Goal: Transaction & Acquisition: Purchase product/service

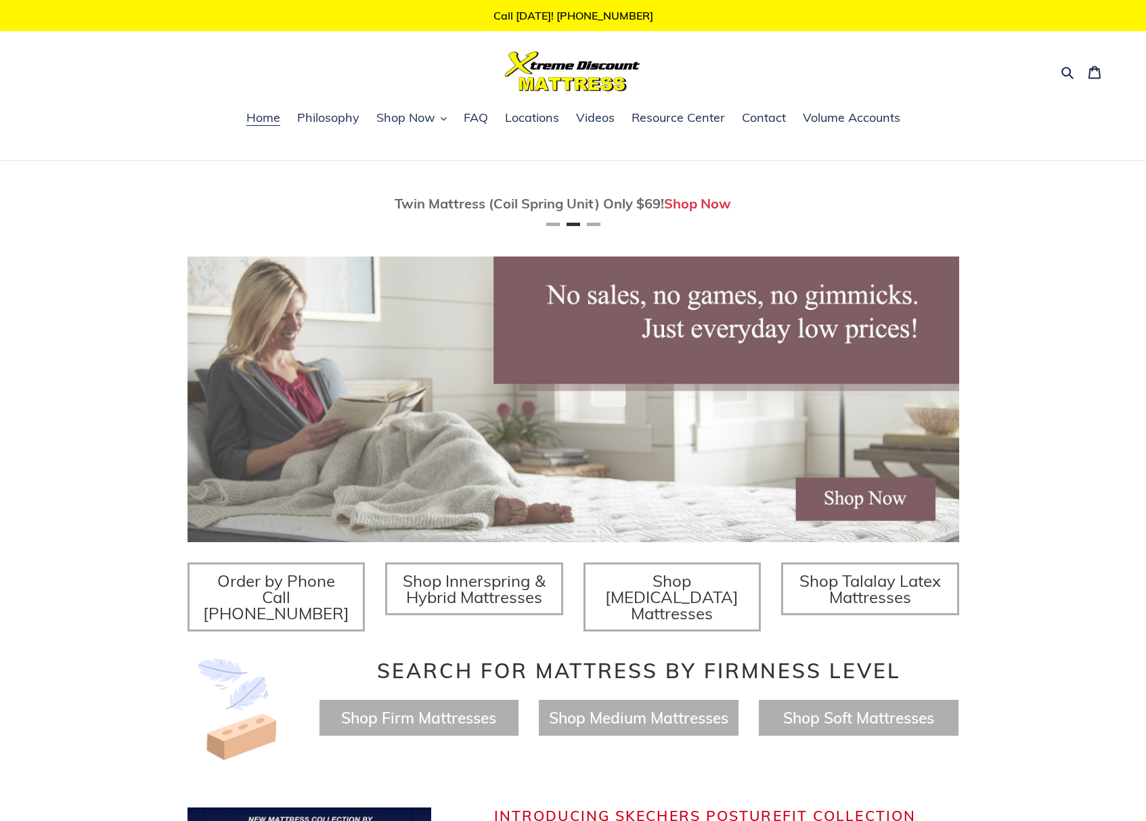
scroll to position [0, 772]
click at [407, 127] on button "Shop Now" at bounding box center [412, 118] width 84 height 20
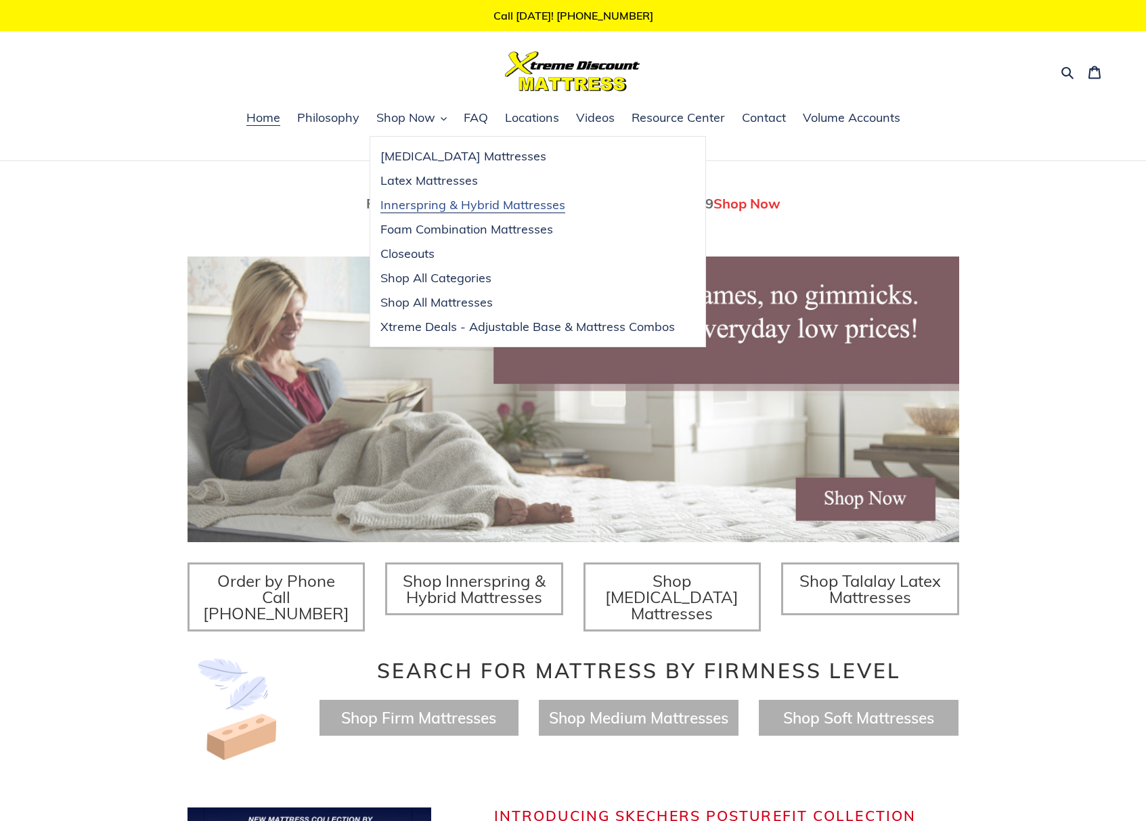
click at [441, 204] on span "Innerspring & Hybrid Mattresses" at bounding box center [472, 205] width 185 height 16
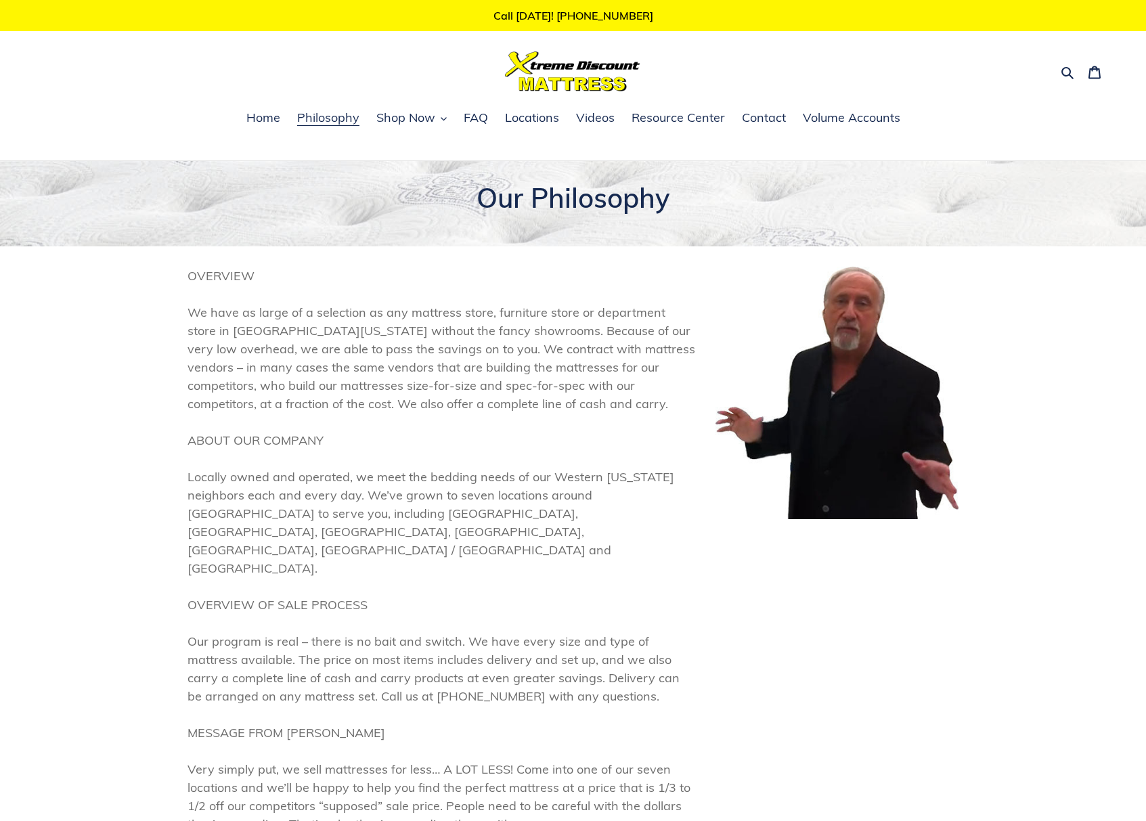
scroll to position [95, 0]
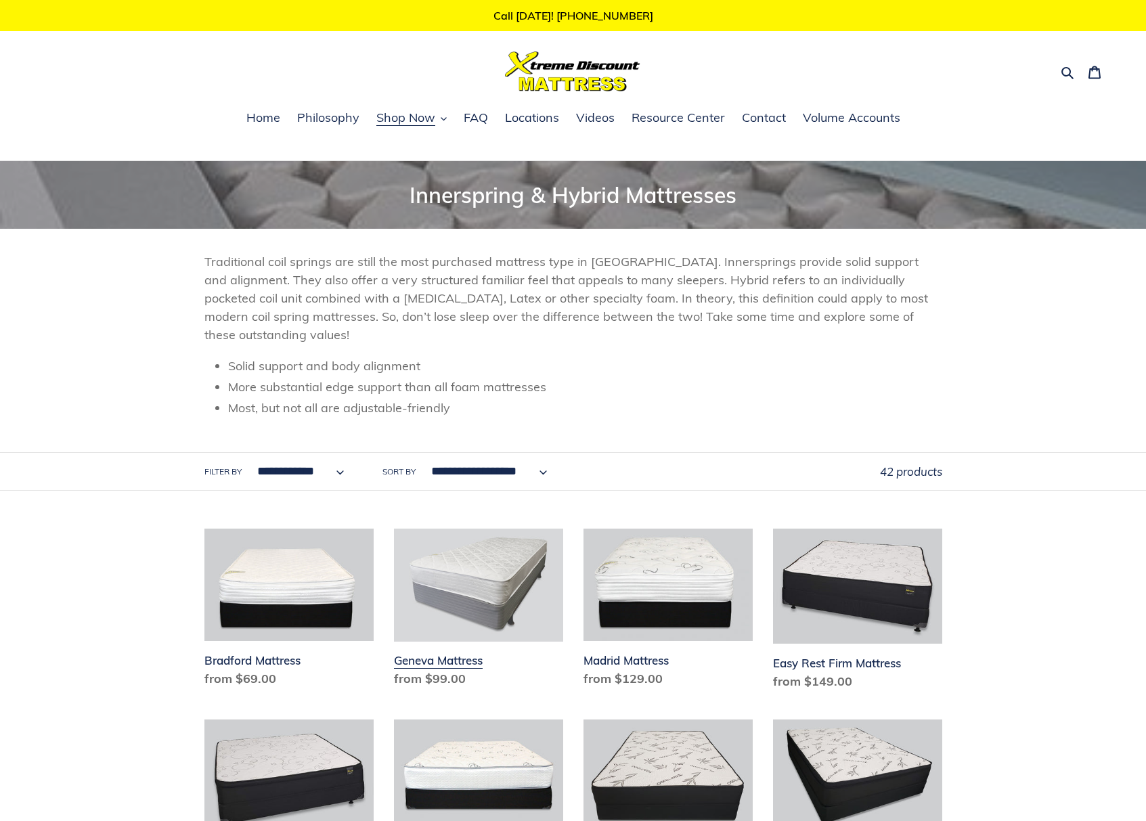
click at [535, 554] on link "Geneva Mattress" at bounding box center [478, 611] width 169 height 165
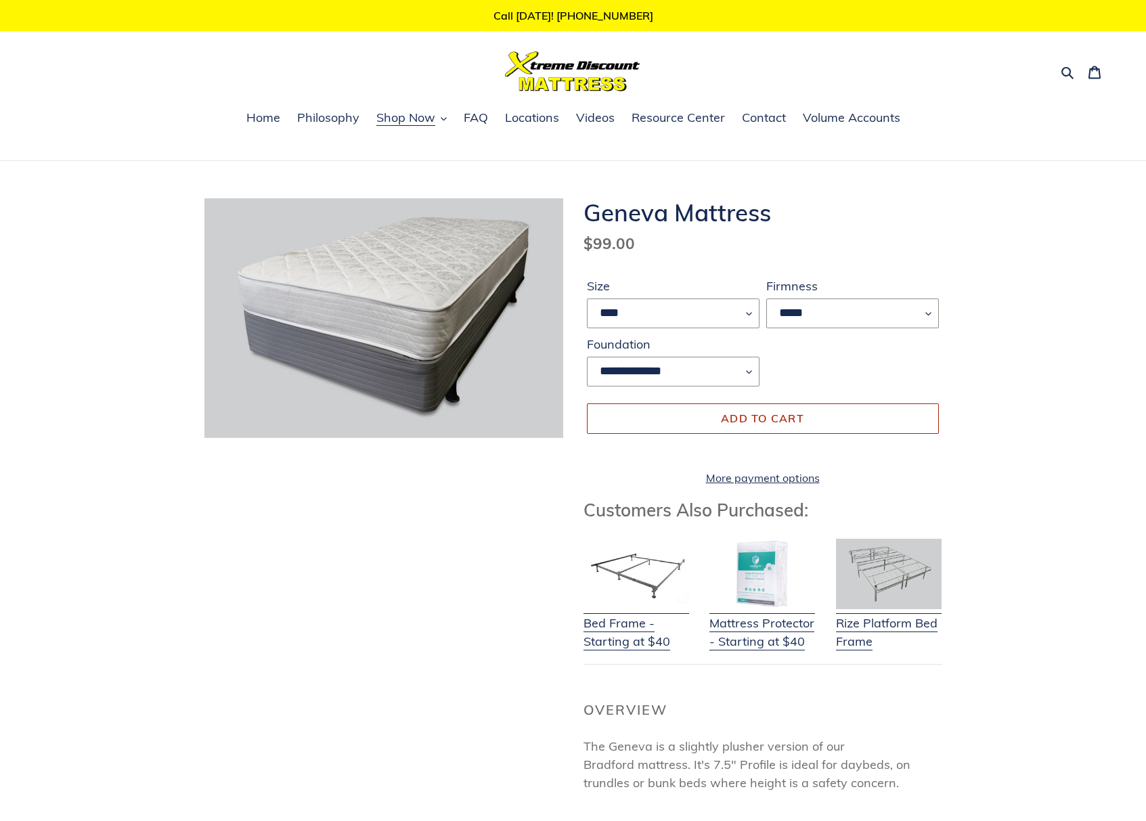
click at [767, 428] on button "Add to cart" at bounding box center [763, 418] width 352 height 30
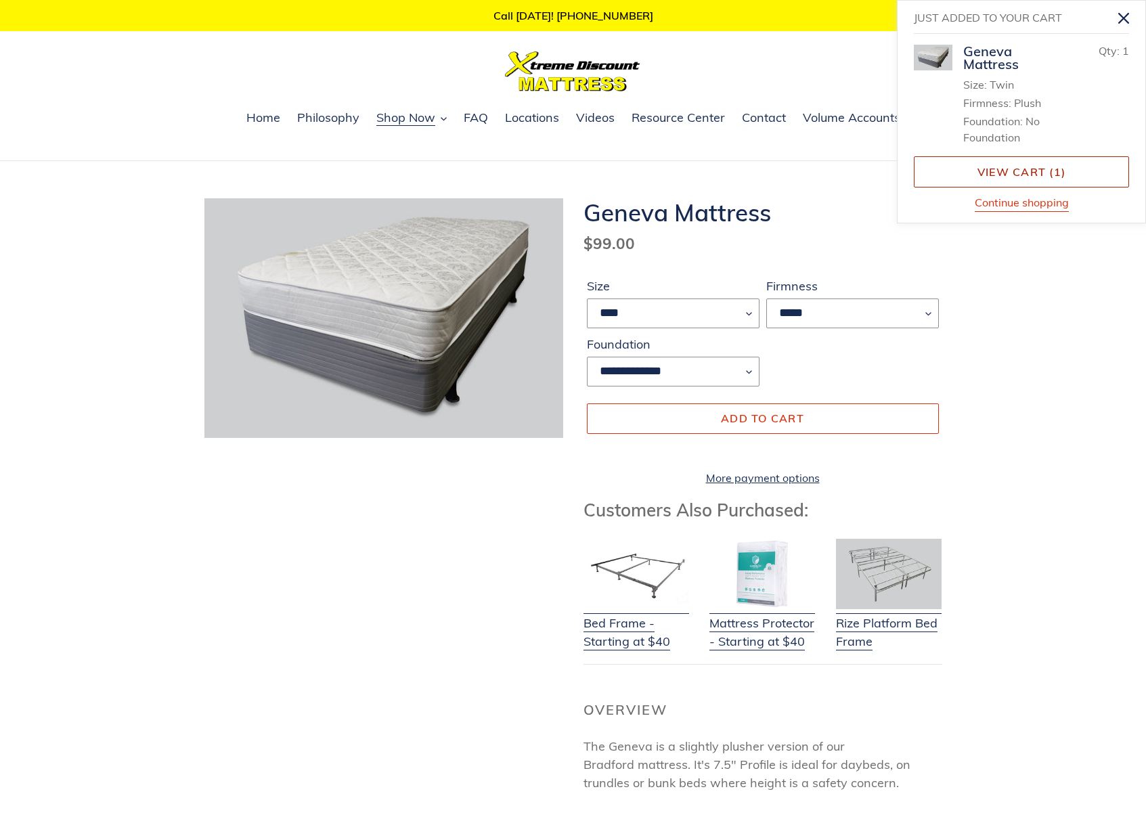
click at [1022, 174] on link "View cart ( 1 )" at bounding box center [1021, 171] width 215 height 31
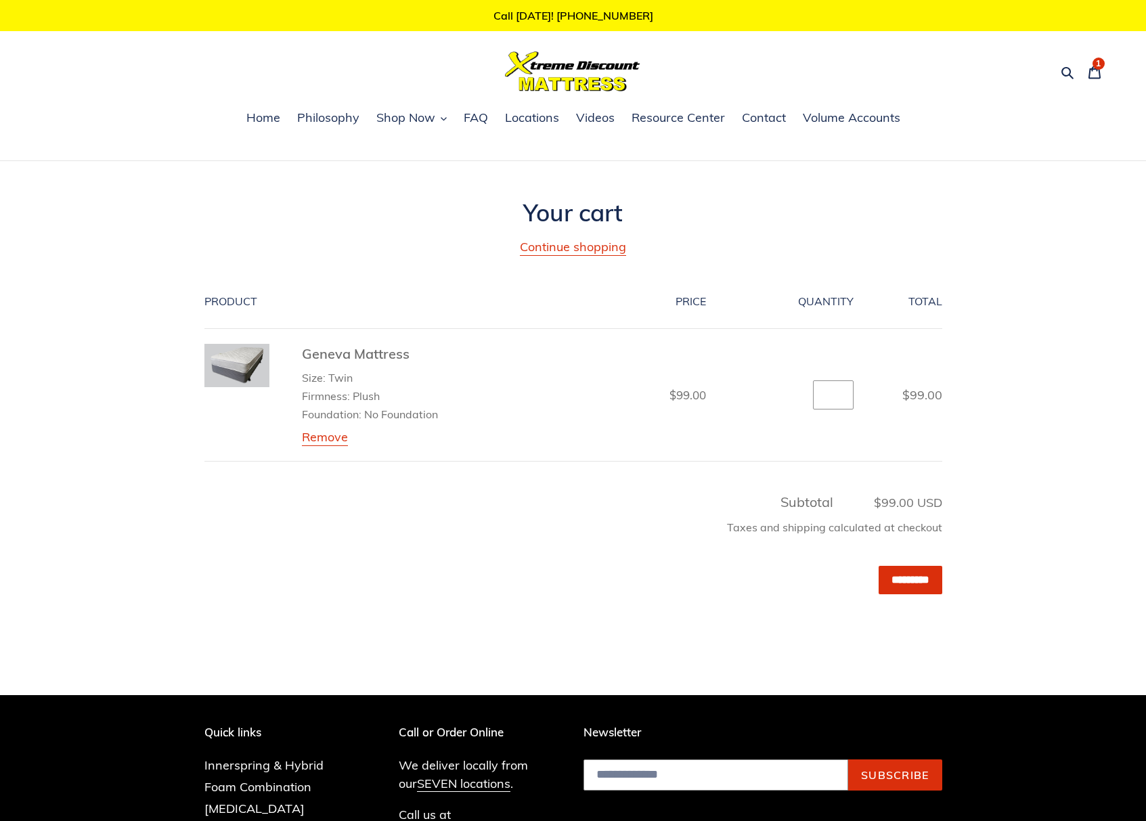
click at [908, 564] on div "Discount: - Subtotal $99.00 USD Taxes and shipping calculated at checkout *****…" at bounding box center [563, 574] width 758 height 165
click at [904, 574] on input "*********" at bounding box center [910, 580] width 64 height 28
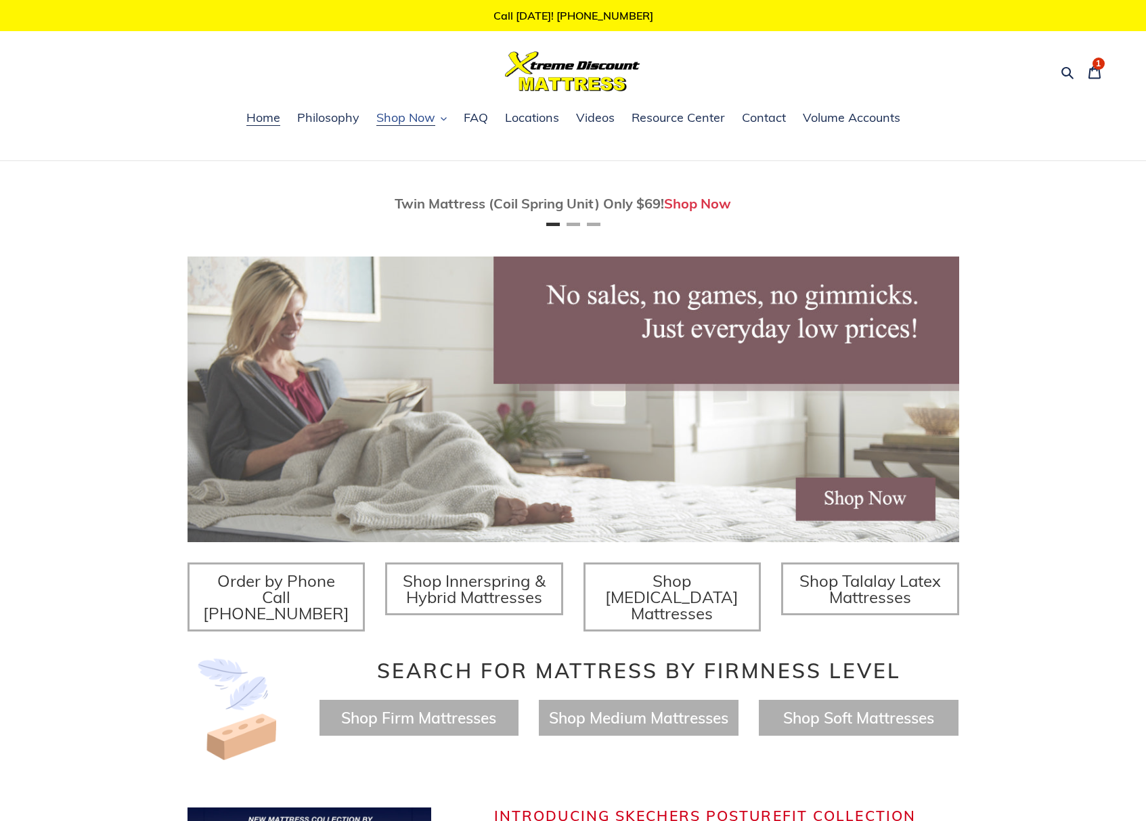
click at [405, 118] on span "Shop Now" at bounding box center [405, 118] width 59 height 16
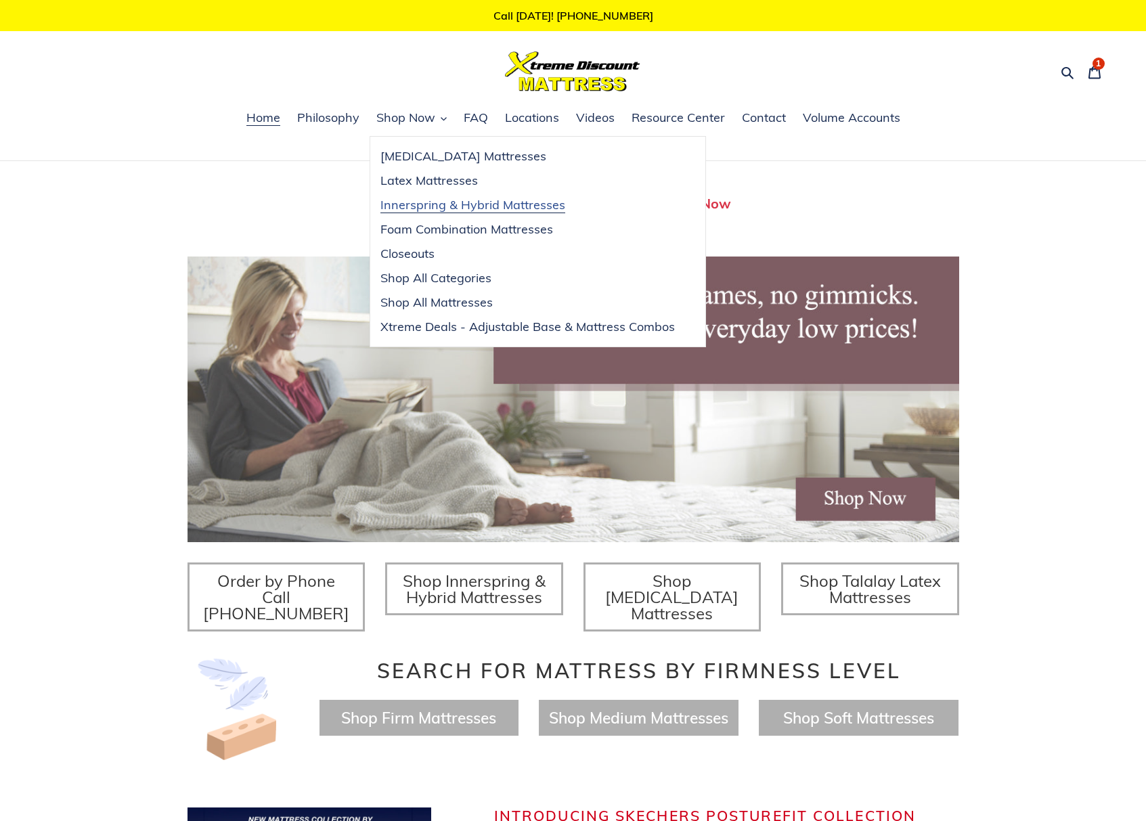
click at [443, 196] on link "Innerspring & Hybrid Mattresses" at bounding box center [527, 205] width 315 height 24
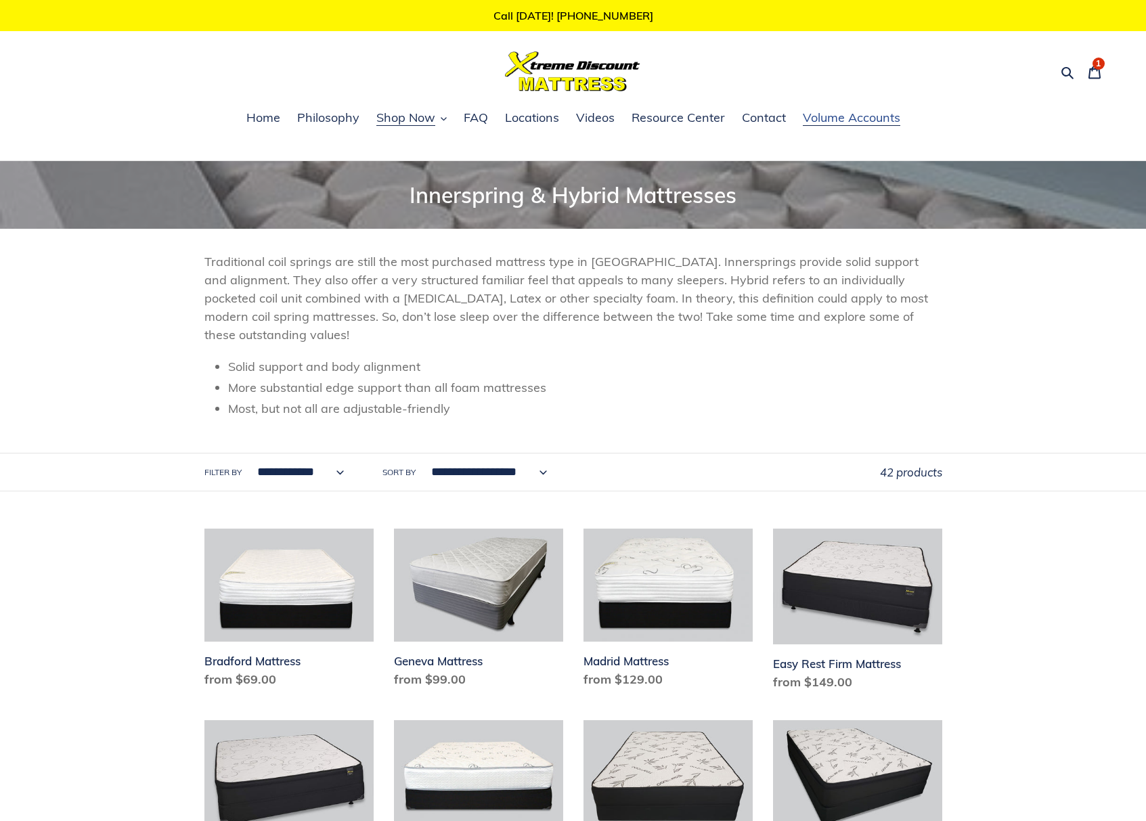
click at [868, 119] on span "Volume Accounts" at bounding box center [851, 118] width 97 height 16
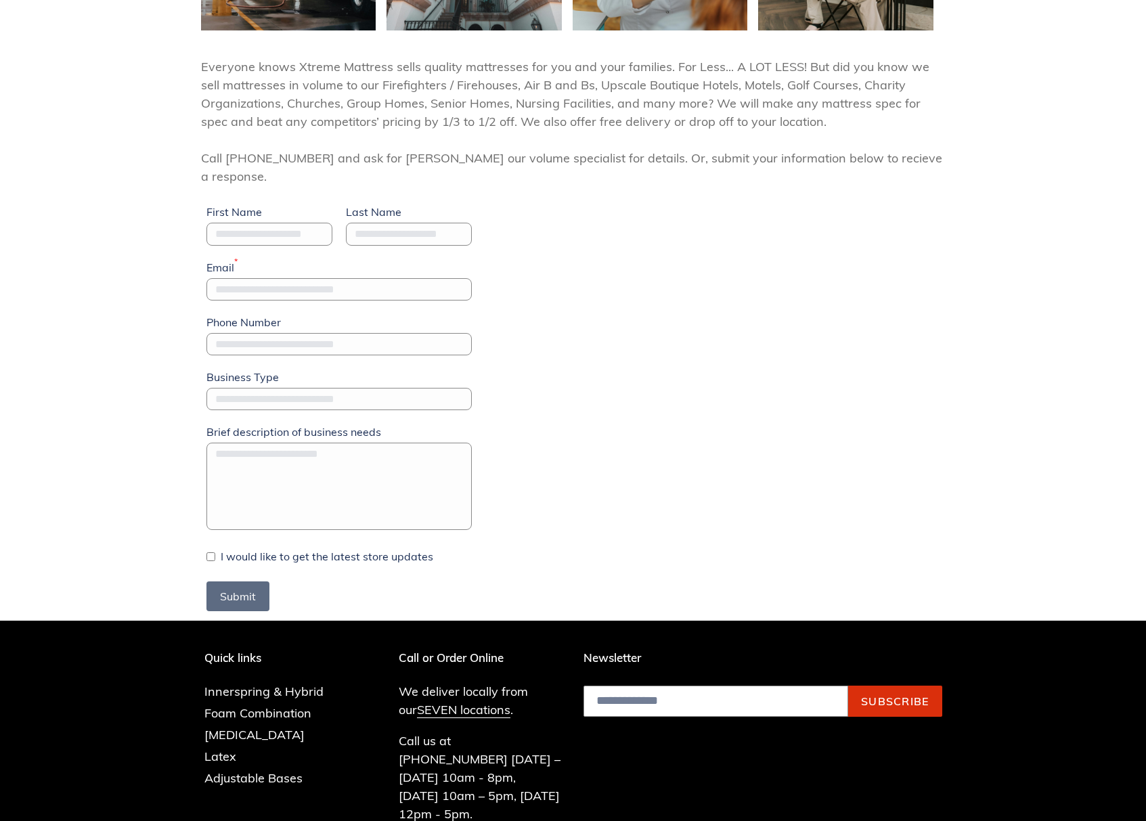
scroll to position [520, 0]
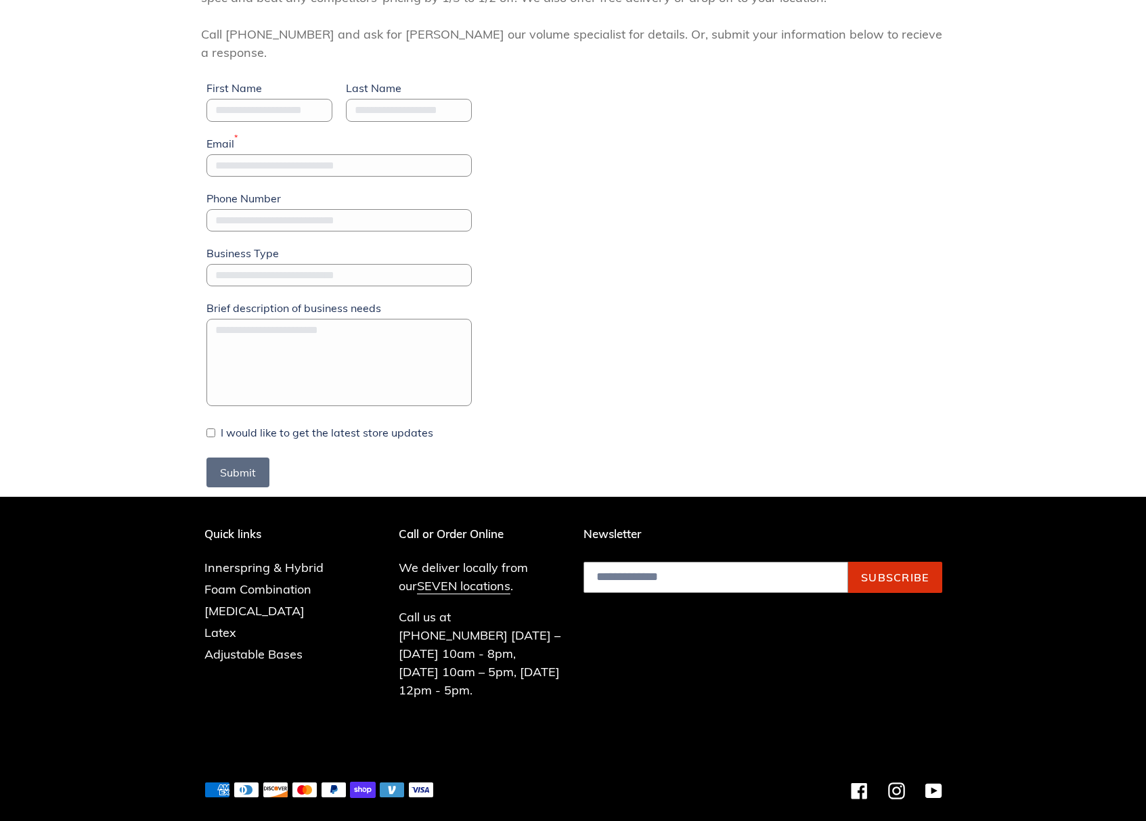
click at [827, 819] on link "Terms & Conditions" at bounding box center [825, 826] width 91 height 14
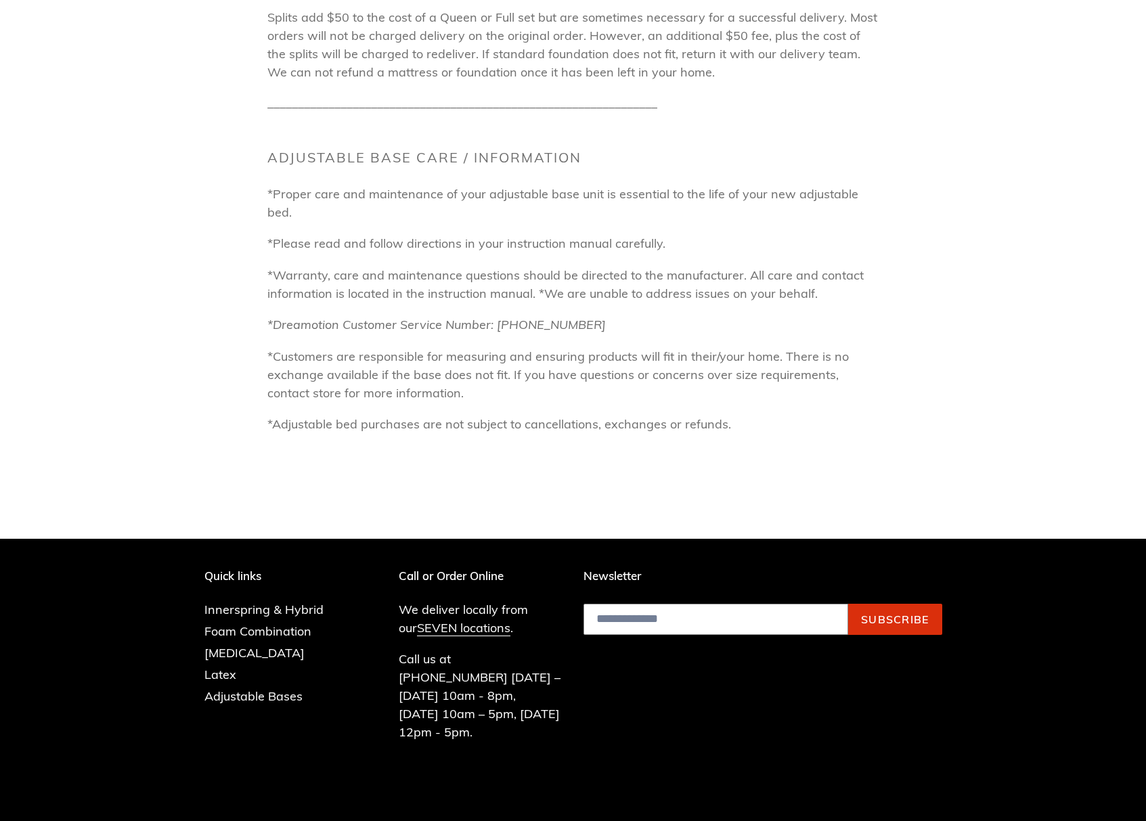
scroll to position [1739, 0]
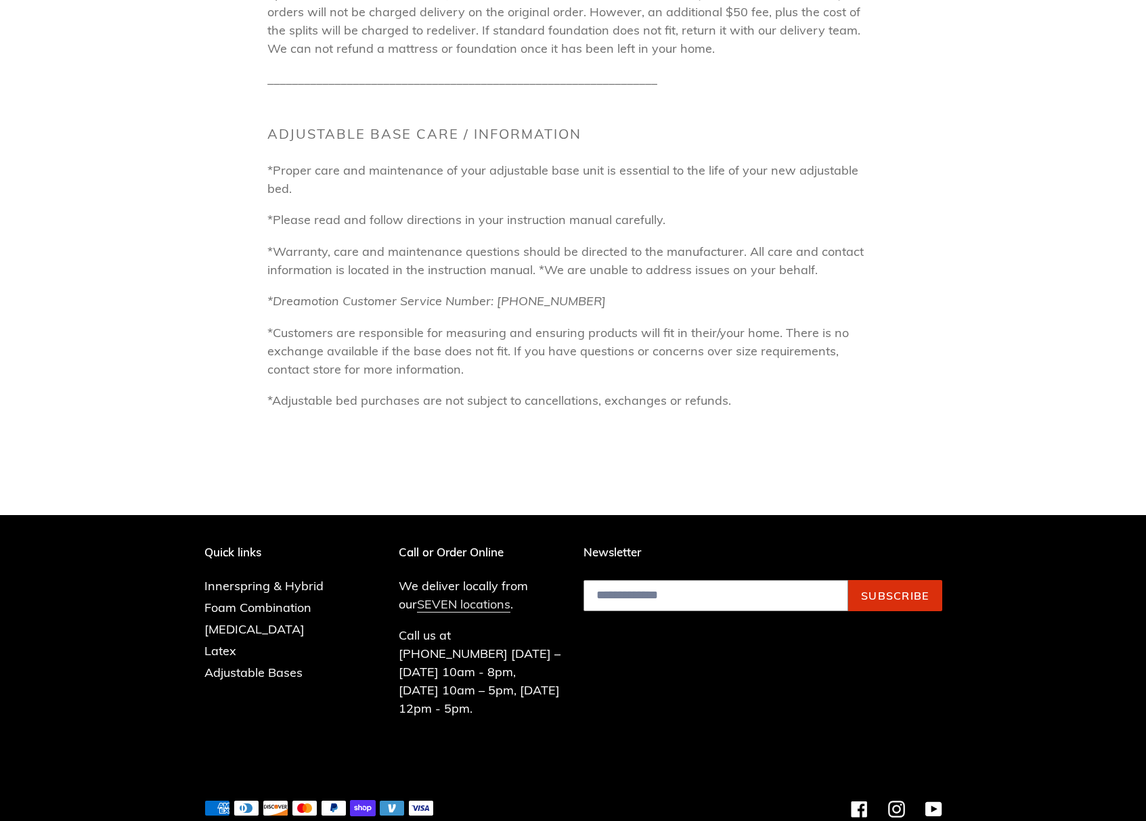
click at [464, 596] on link "SEVEN locations" at bounding box center [463, 604] width 93 height 16
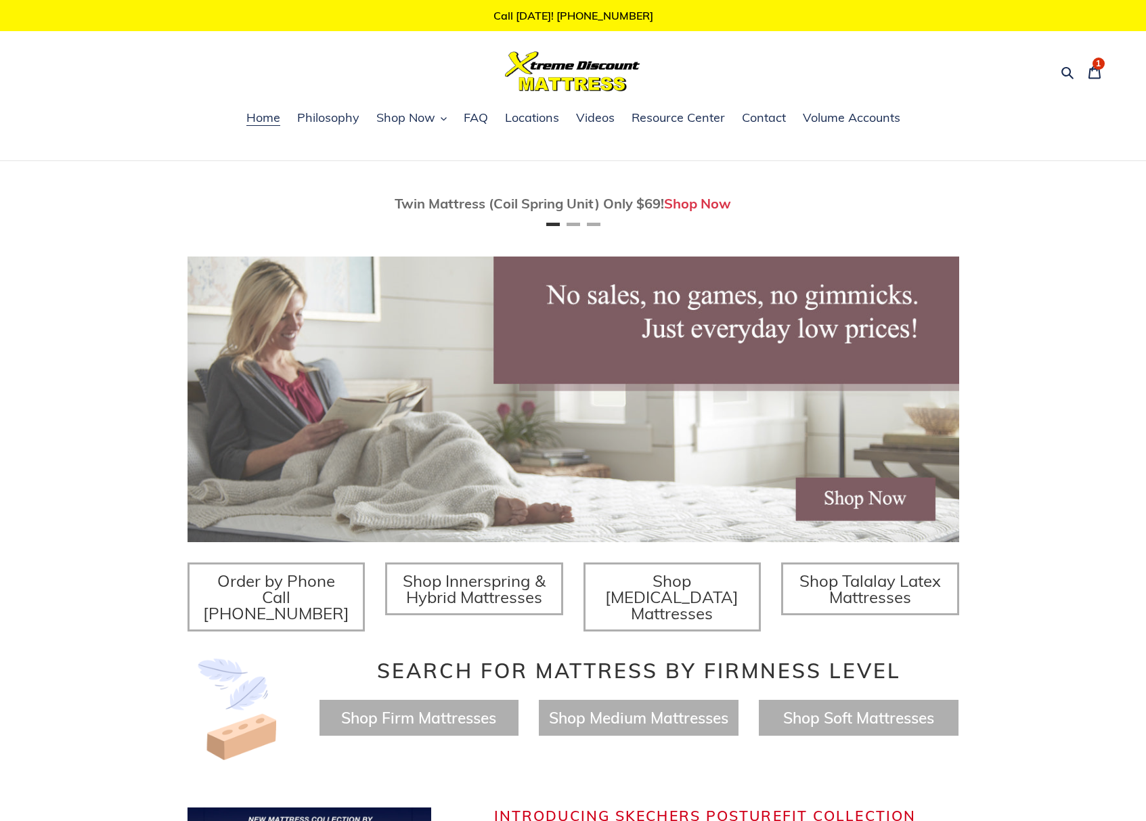
scroll to position [0, 1553]
click at [838, 120] on span "Volume Accounts" at bounding box center [851, 118] width 97 height 16
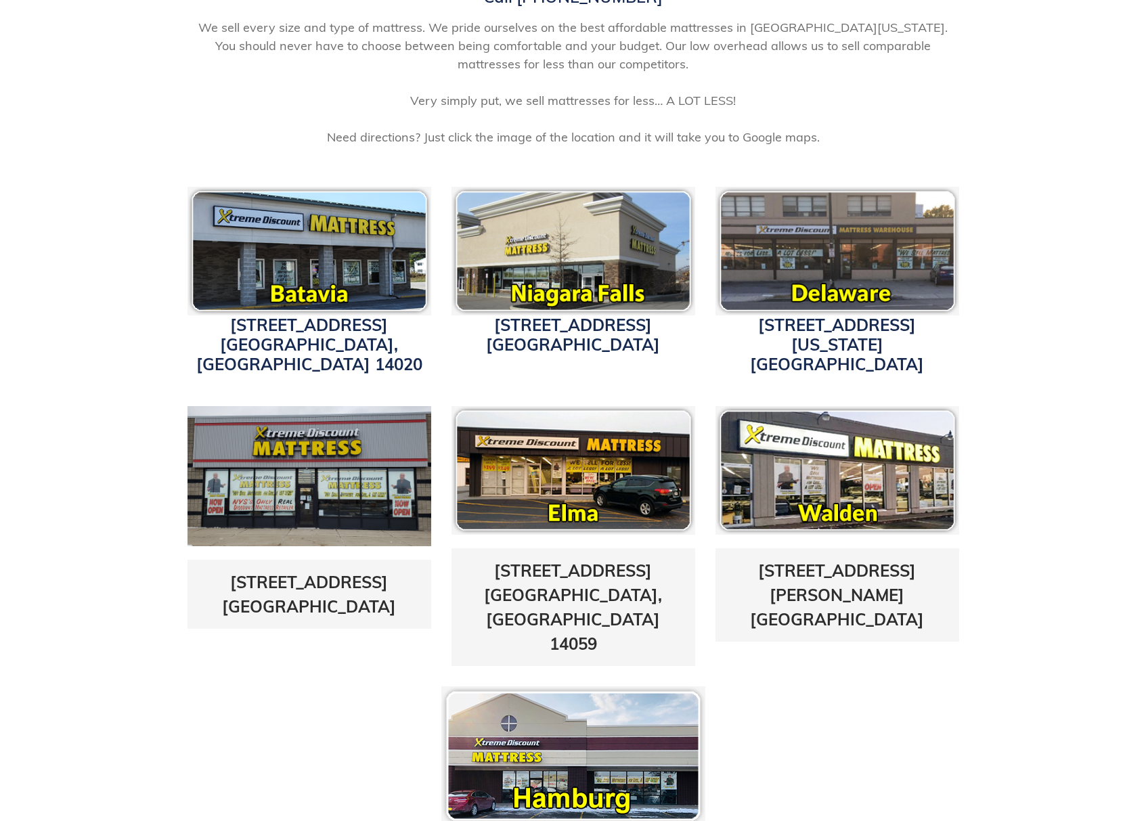
scroll to position [491, 0]
